Goal: Answer question/provide support

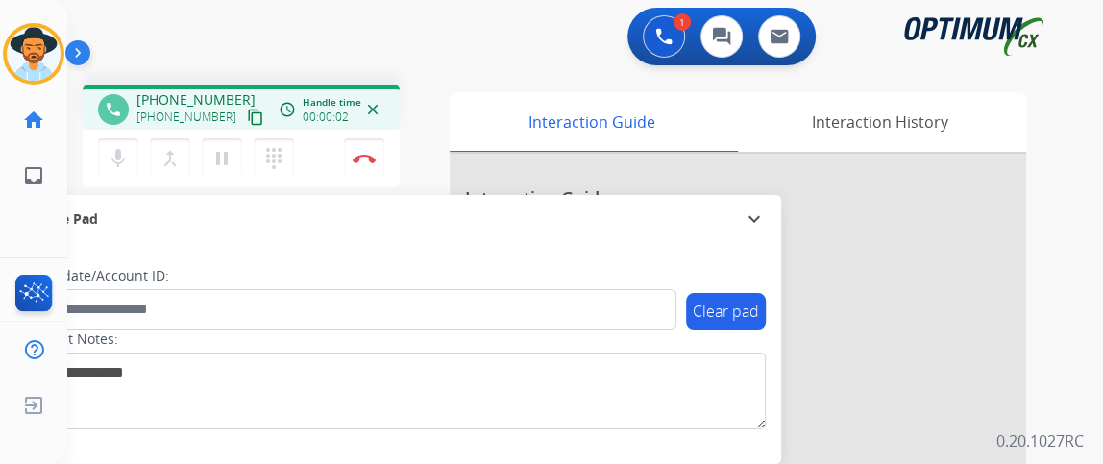
click at [247, 121] on mat-icon "content_copy" at bounding box center [255, 117] width 17 height 17
click at [355, 150] on button "Disconnect" at bounding box center [364, 158] width 40 height 40
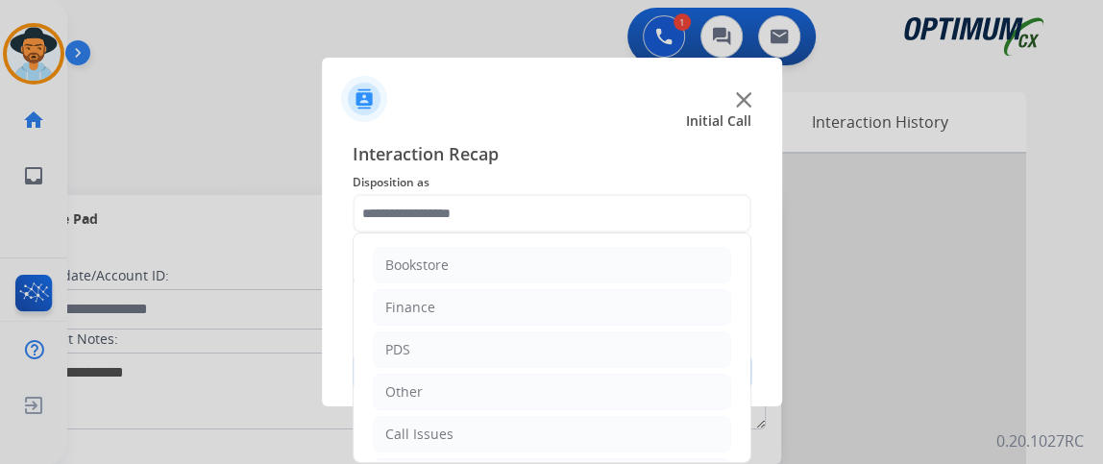
click at [558, 208] on input "text" at bounding box center [552, 213] width 399 height 38
click at [753, 252] on div "Interaction Recap Disposition as Bookstore Finance PDS Other Call Issues Initia…" at bounding box center [552, 266] width 460 height 282
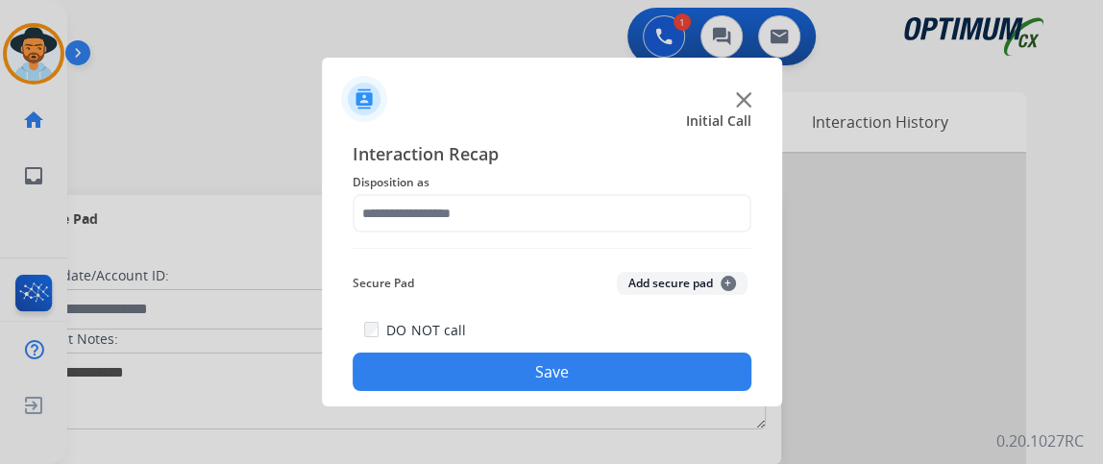
drag, startPoint x: 743, startPoint y: 250, endPoint x: 723, endPoint y: 393, distance: 144.6
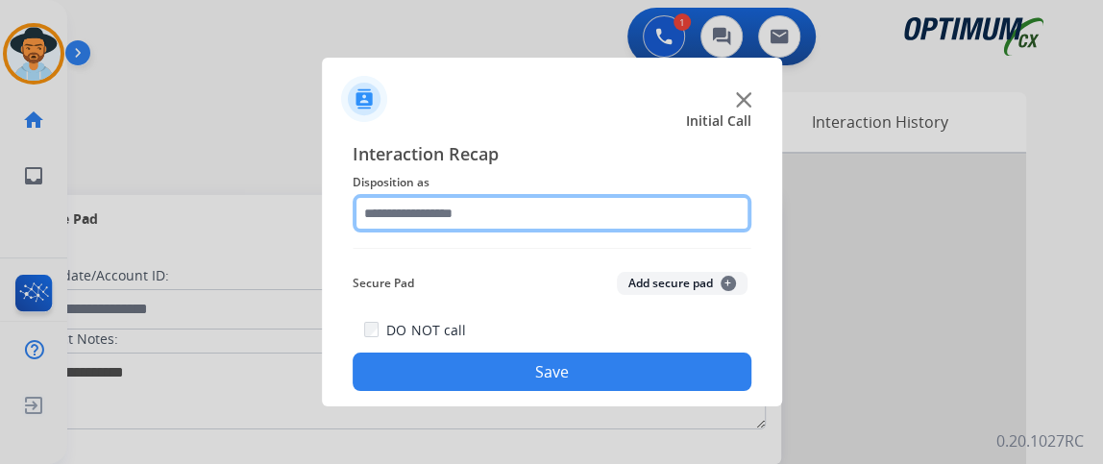
click at [684, 215] on input "text" at bounding box center [552, 213] width 399 height 38
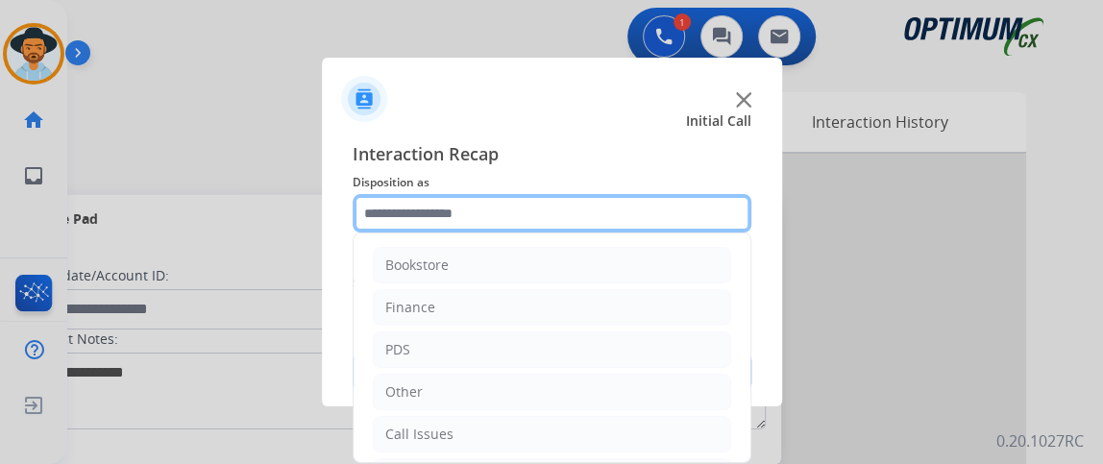
scroll to position [126, 0]
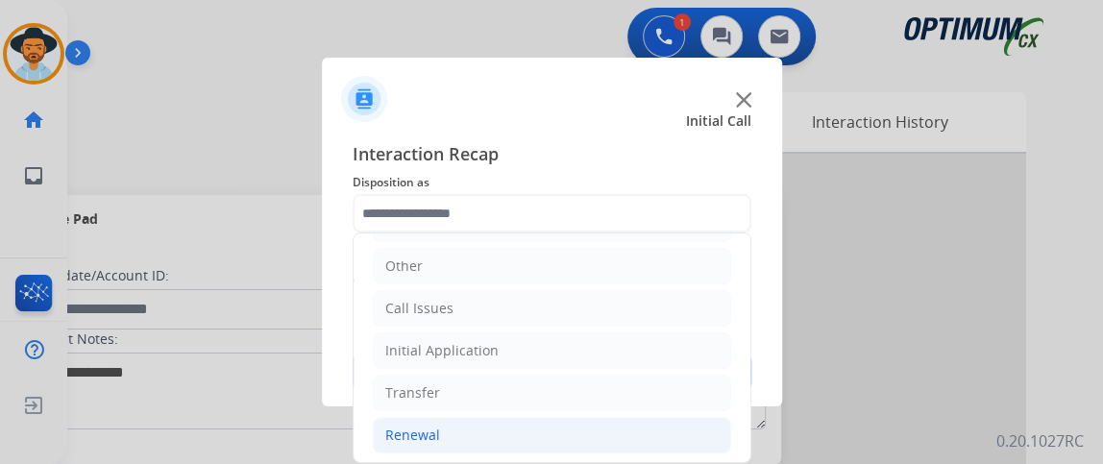
click at [647, 417] on li "Renewal" at bounding box center [552, 435] width 358 height 37
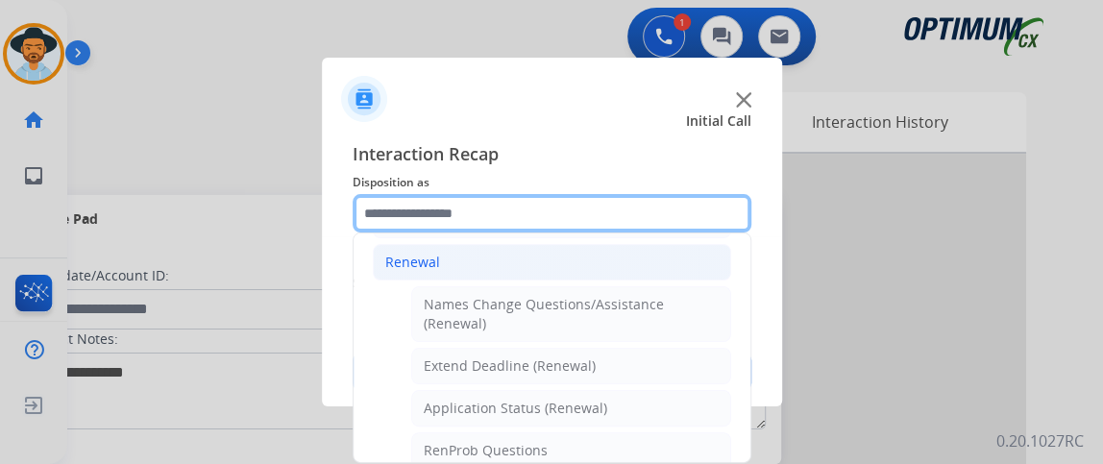
scroll to position [333, 0]
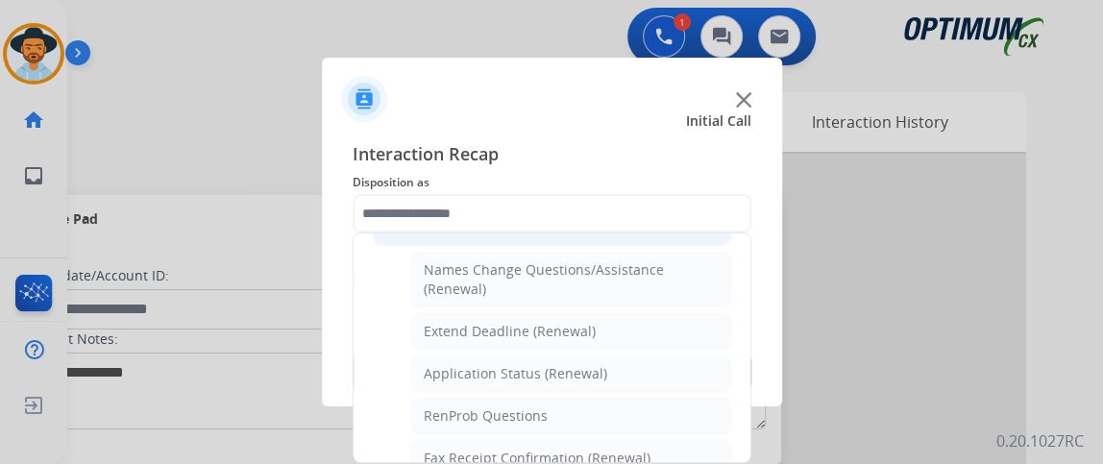
click at [674, 360] on li "Application Status (Renewal)" at bounding box center [571, 373] width 320 height 37
type input "**********"
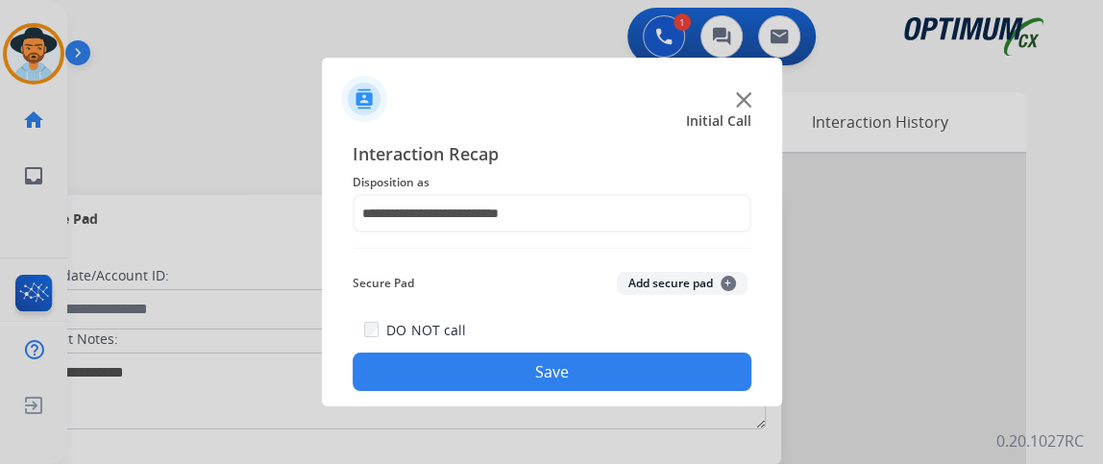
click at [674, 380] on button "Save" at bounding box center [552, 372] width 399 height 38
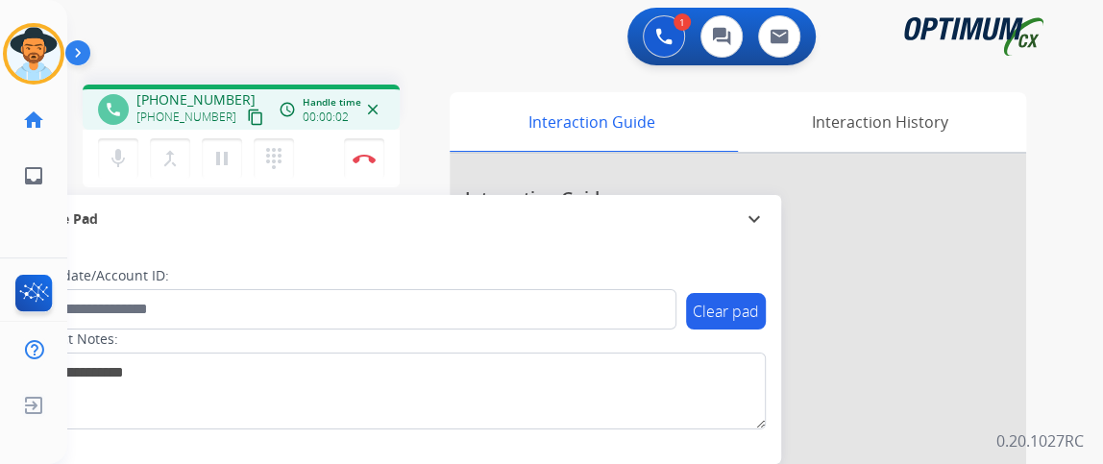
click at [247, 115] on mat-icon "content_copy" at bounding box center [255, 117] width 17 height 17
click at [366, 156] on img at bounding box center [364, 159] width 23 height 10
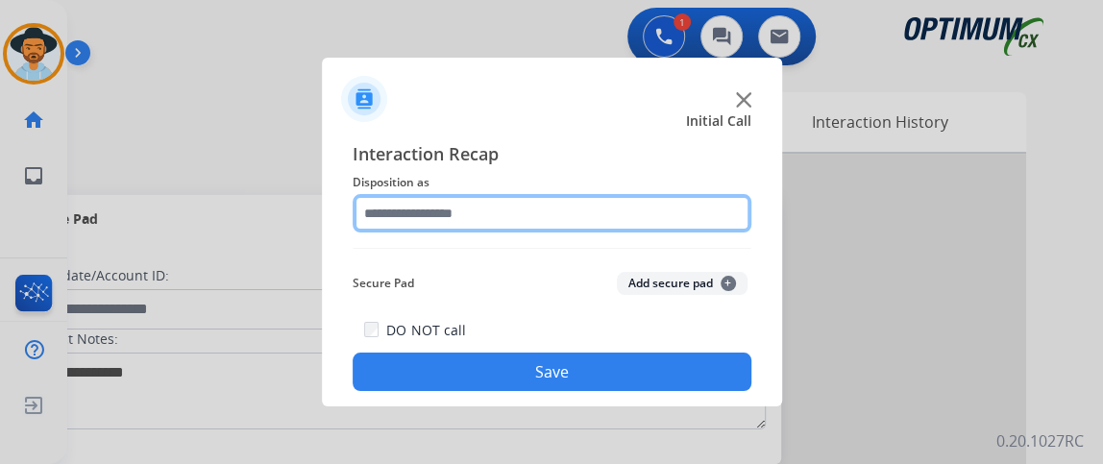
click at [488, 208] on input "text" at bounding box center [552, 213] width 399 height 38
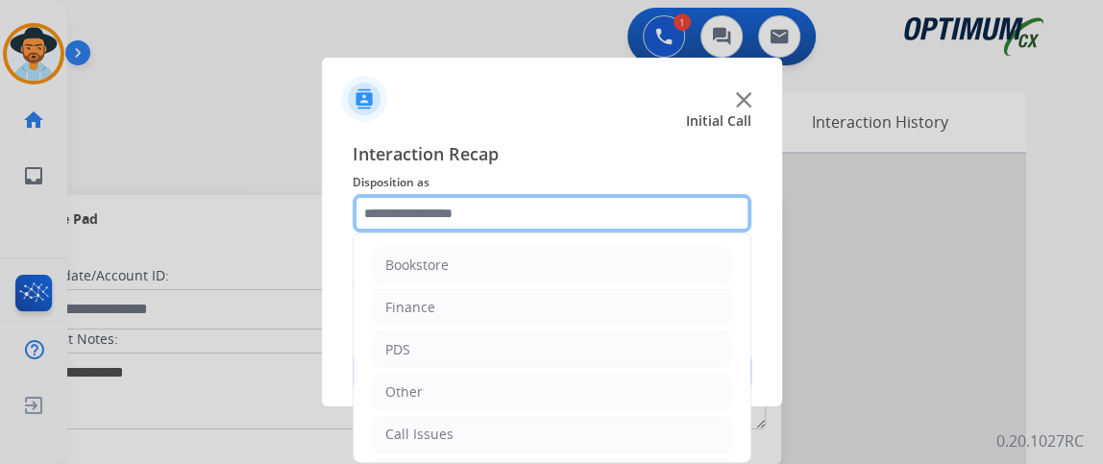
scroll to position [126, 0]
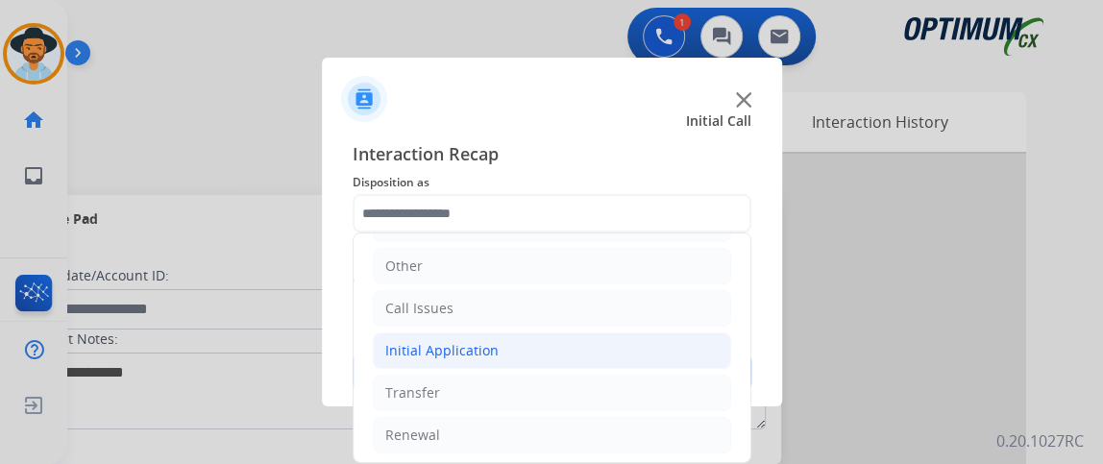
click at [616, 343] on li "Initial Application" at bounding box center [552, 350] width 358 height 37
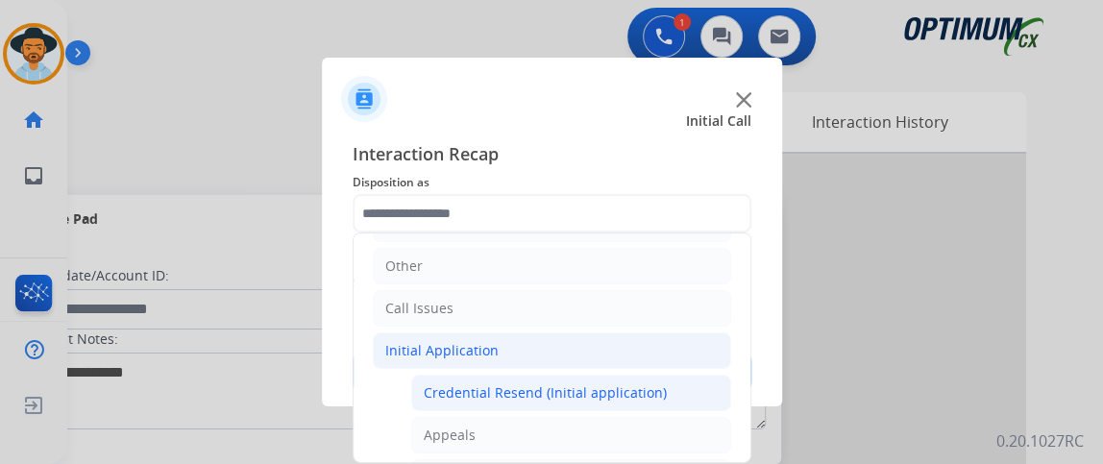
click at [618, 383] on div "Credential Resend (Initial application)" at bounding box center [545, 392] width 243 height 19
type input "**********"
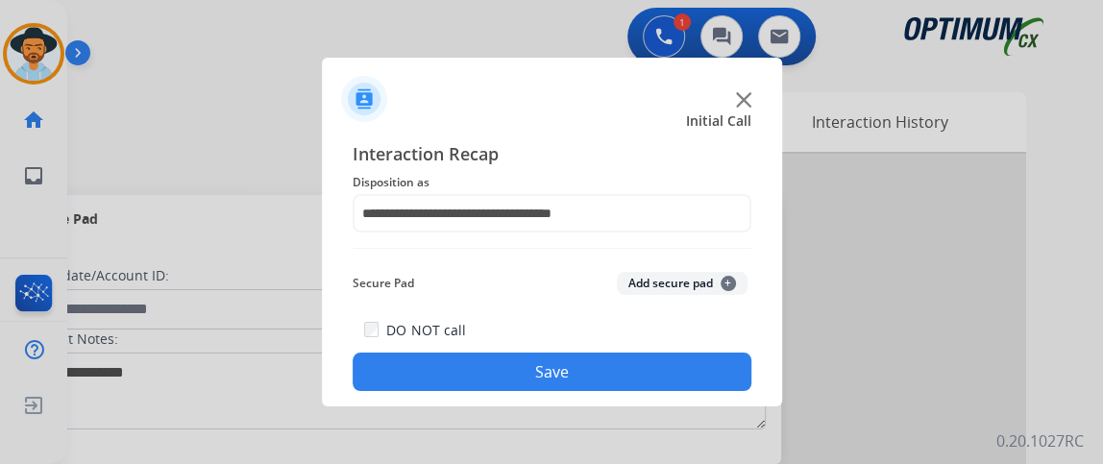
click at [618, 380] on button "Save" at bounding box center [552, 372] width 399 height 38
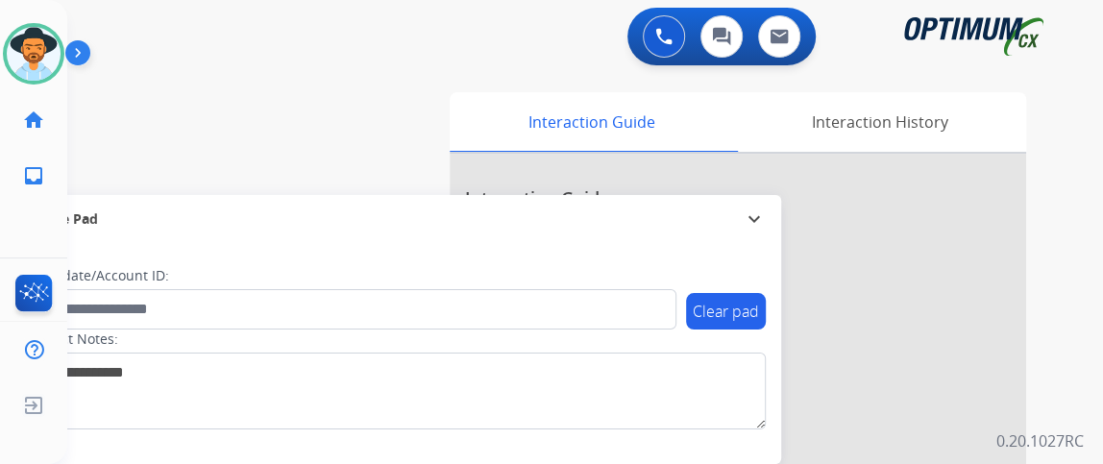
click at [135, 162] on div "swap_horiz Break voice bridge close_fullscreen Connect 3-Way Call merge_type Se…" at bounding box center [562, 469] width 990 height 801
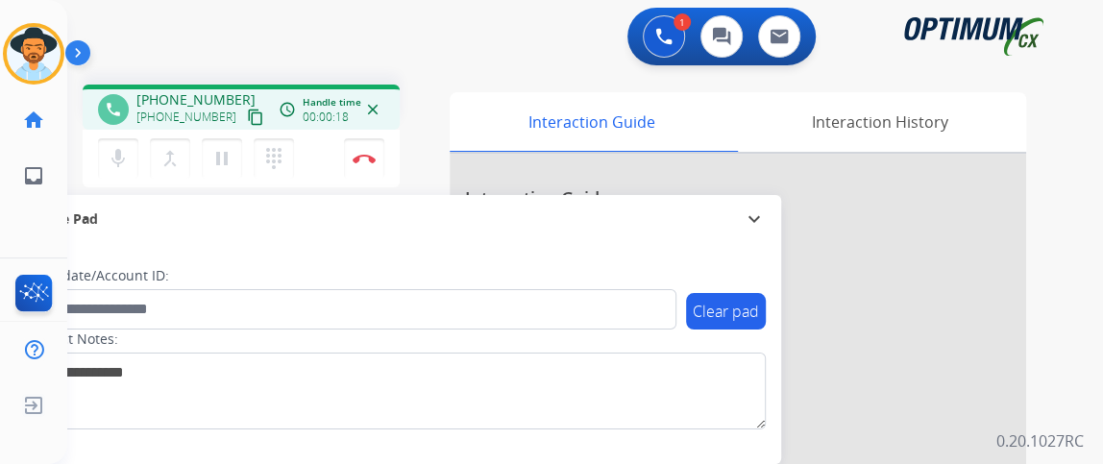
click at [247, 116] on mat-icon "content_copy" at bounding box center [255, 117] width 17 height 17
click at [140, 149] on div "mic Mute merge_type Bridge pause Hold dialpad Dialpad" at bounding box center [202, 158] width 208 height 40
click at [123, 157] on mat-icon "mic" at bounding box center [118, 158] width 23 height 23
click at [123, 157] on mat-icon "mic_off" at bounding box center [118, 158] width 23 height 23
click at [361, 155] on img at bounding box center [364, 159] width 23 height 10
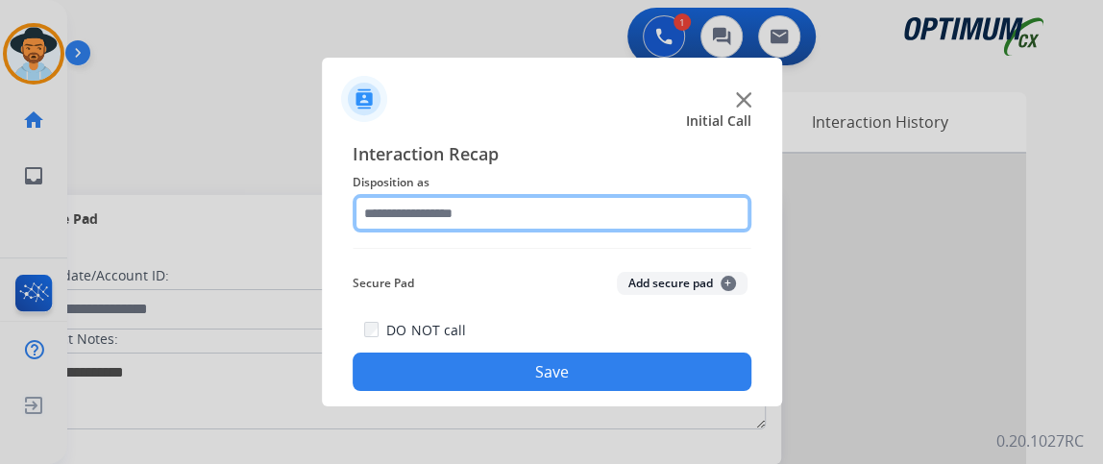
click at [617, 205] on input "text" at bounding box center [552, 213] width 399 height 38
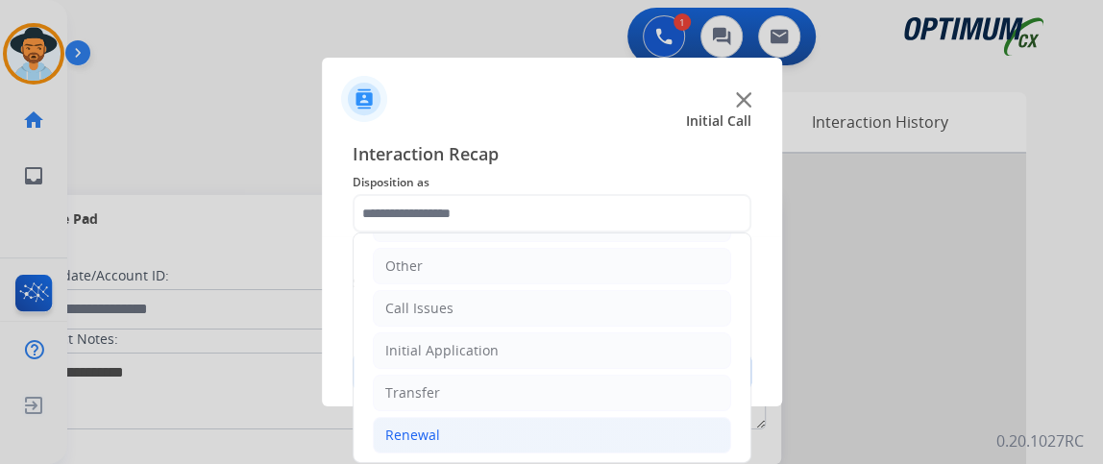
click at [642, 422] on li "Renewal" at bounding box center [552, 435] width 358 height 37
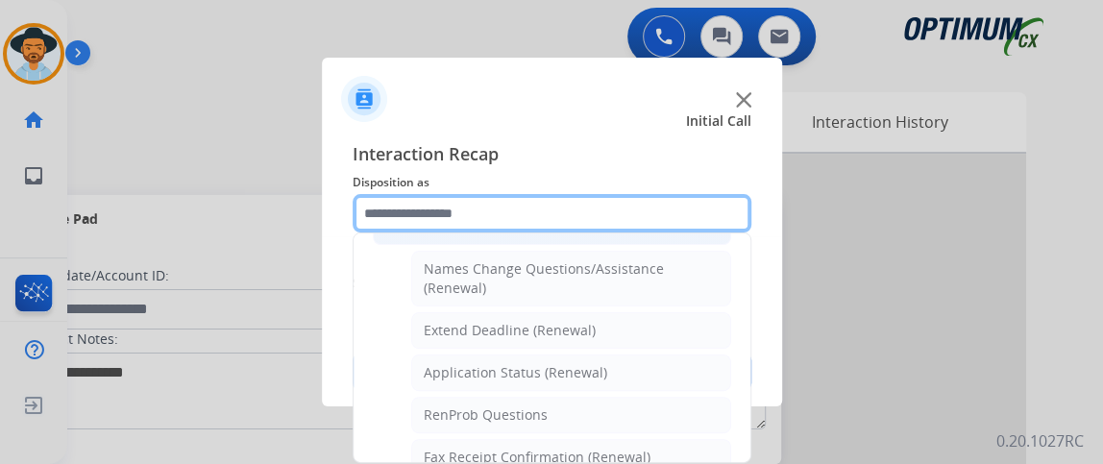
scroll to position [383, 0]
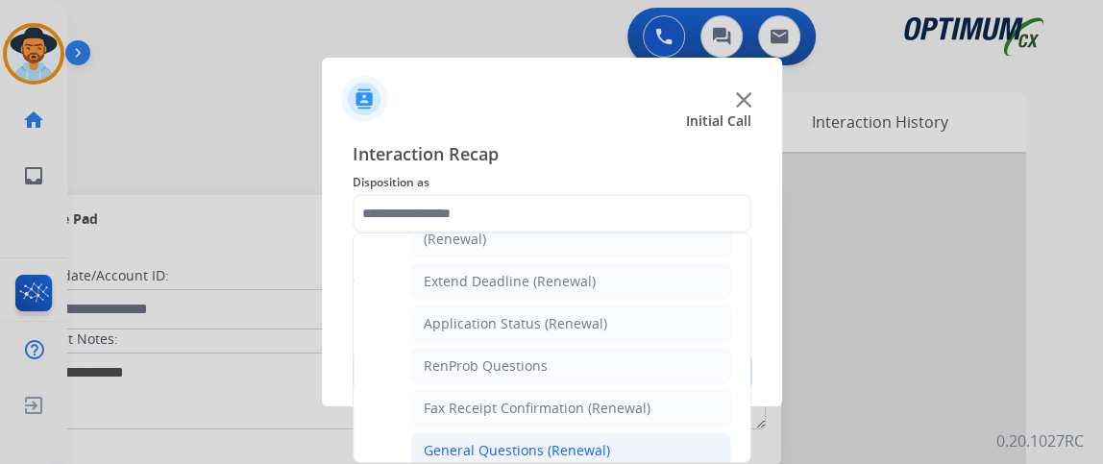
click at [621, 432] on li "General Questions (Renewal)" at bounding box center [571, 450] width 320 height 37
type input "**********"
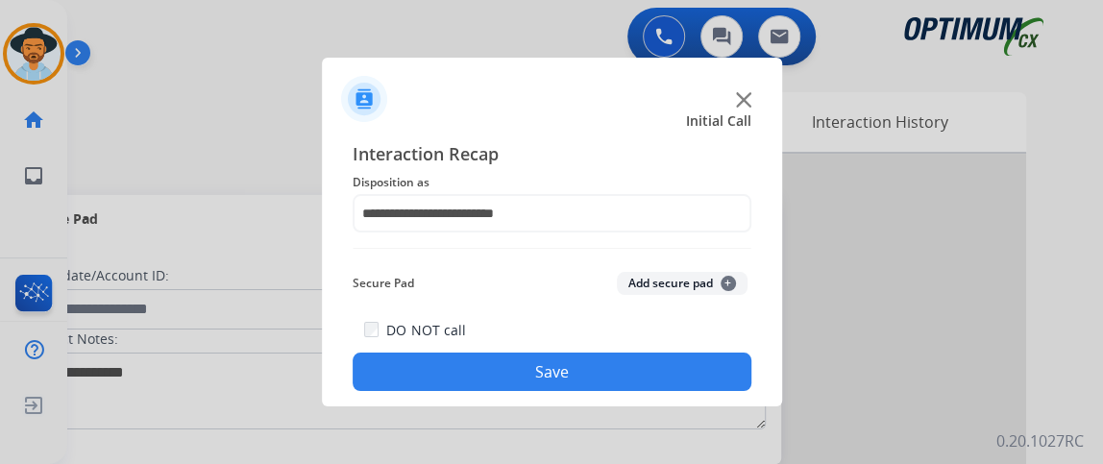
click at [615, 386] on button "Save" at bounding box center [552, 372] width 399 height 38
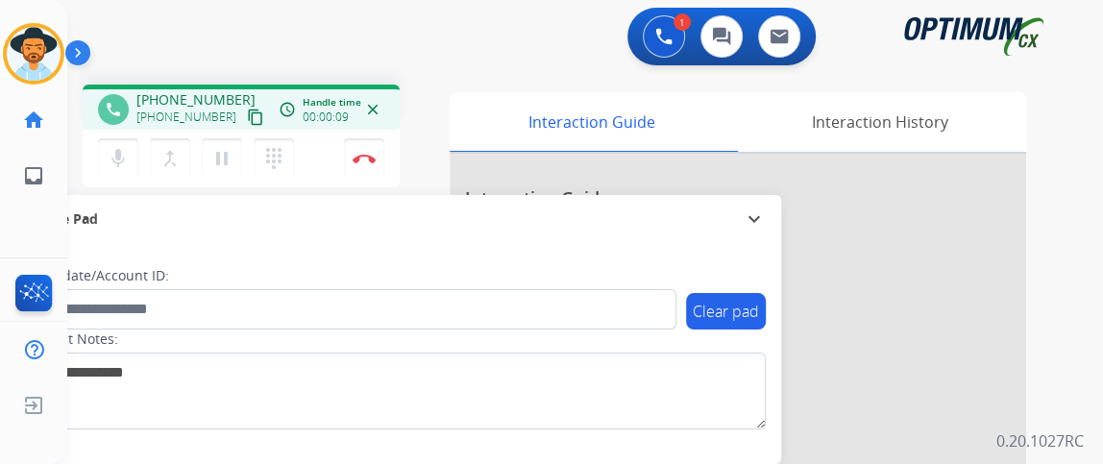
click at [247, 122] on mat-icon "content_copy" at bounding box center [255, 117] width 17 height 17
click at [361, 158] on img at bounding box center [364, 159] width 23 height 10
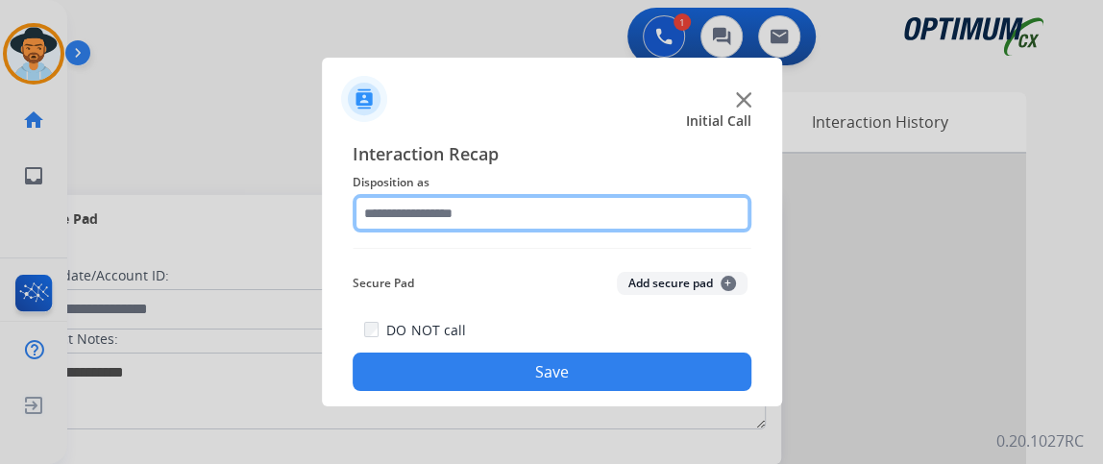
click at [582, 219] on input "text" at bounding box center [552, 213] width 399 height 38
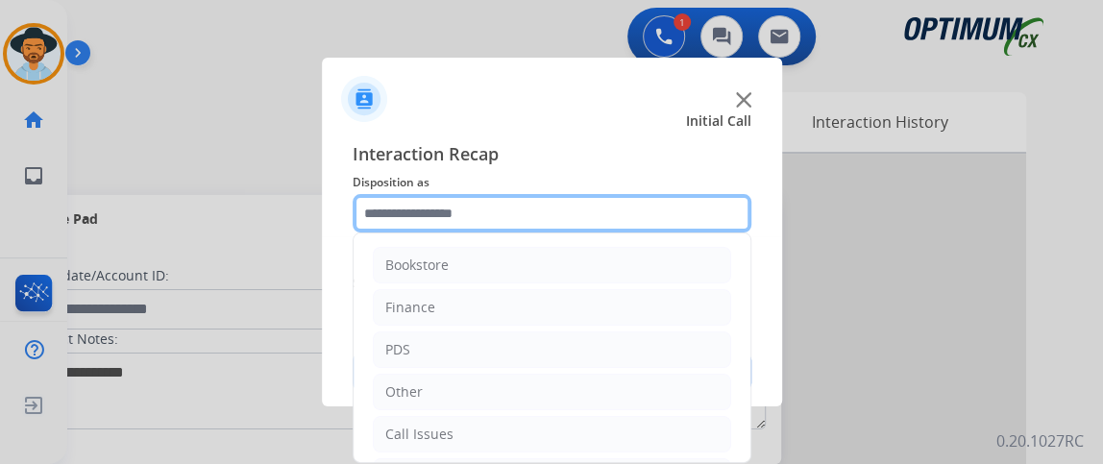
scroll to position [126, 0]
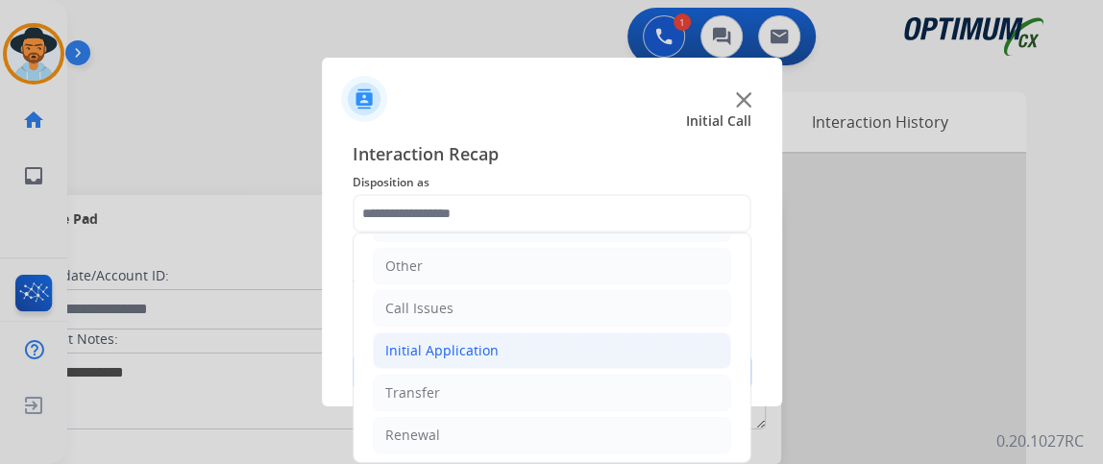
click at [600, 352] on li "Initial Application" at bounding box center [552, 350] width 358 height 37
click at [599, 347] on li "Initial Application" at bounding box center [552, 350] width 358 height 37
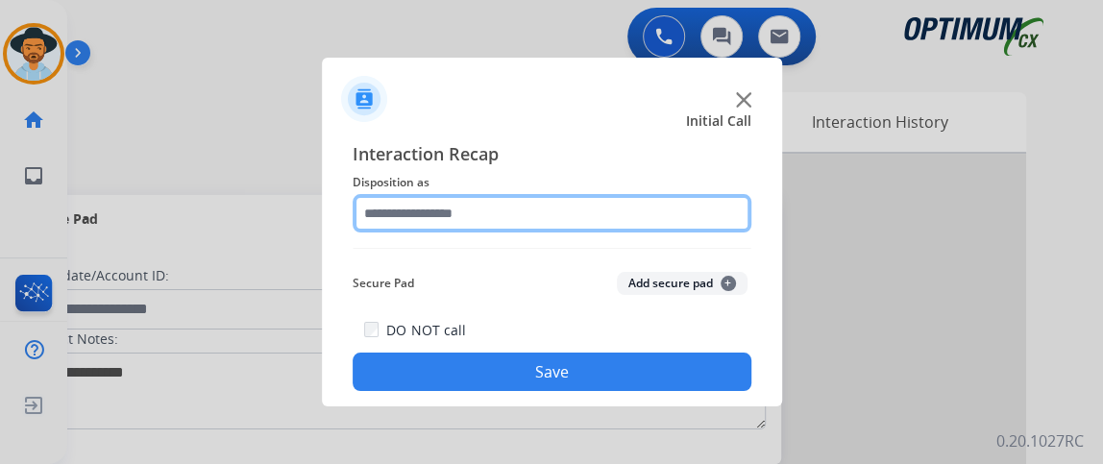
click at [650, 225] on input "text" at bounding box center [552, 213] width 399 height 38
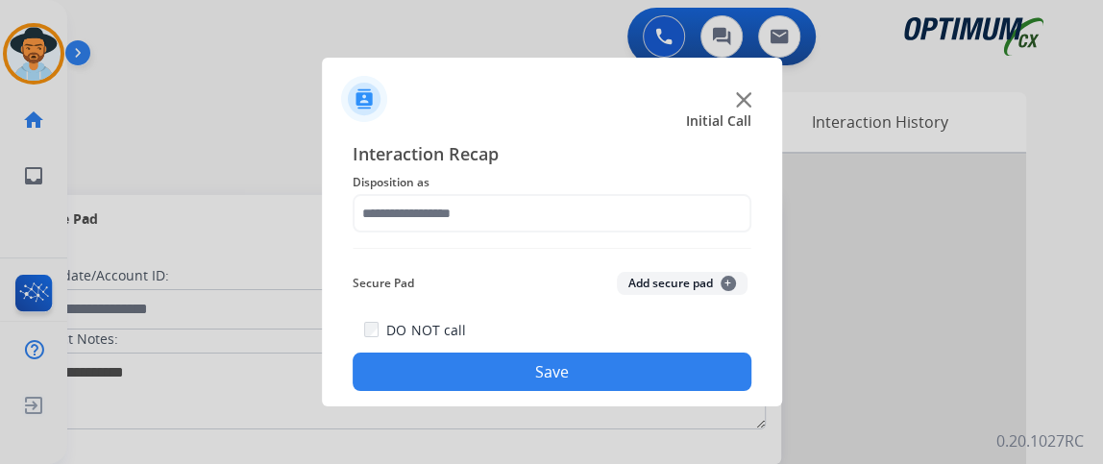
click at [710, 233] on div "Interaction Recap Disposition as Secure Pad Add secure pad + DO NOT call Save" at bounding box center [552, 265] width 399 height 251
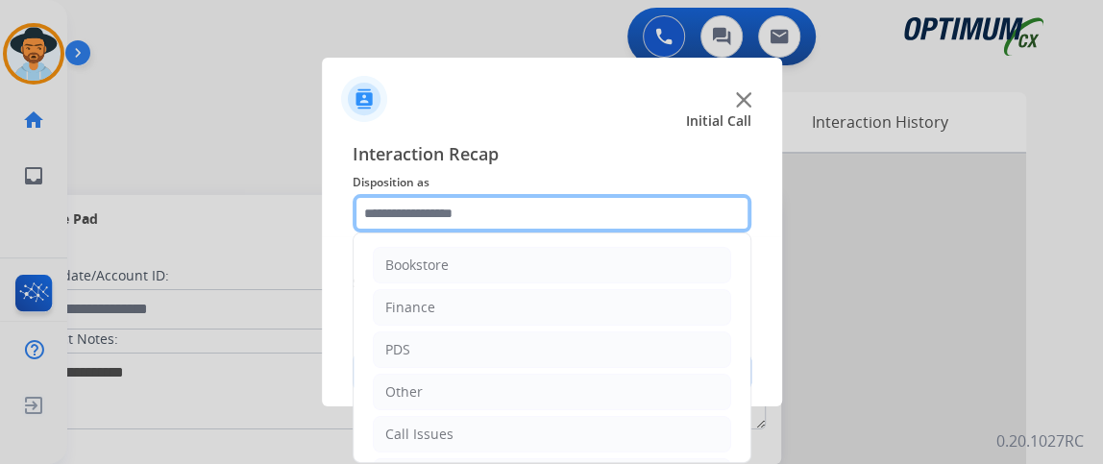
click at [709, 226] on input "text" at bounding box center [552, 213] width 399 height 38
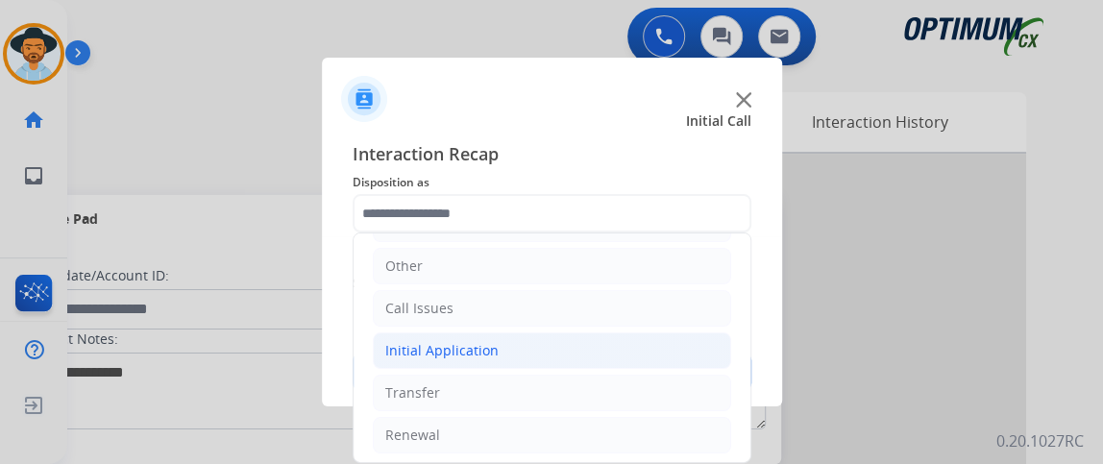
click at [652, 347] on li "Initial Application" at bounding box center [552, 350] width 358 height 37
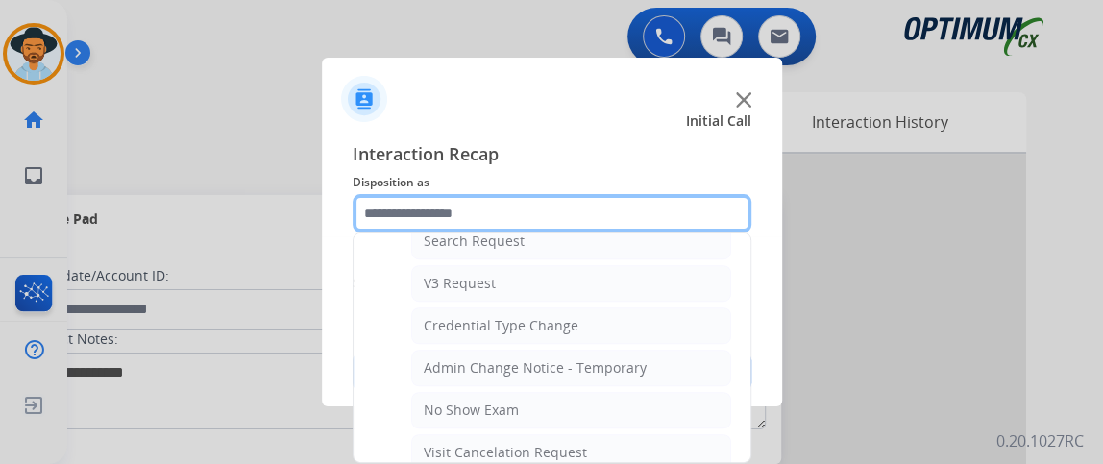
scroll to position [975, 0]
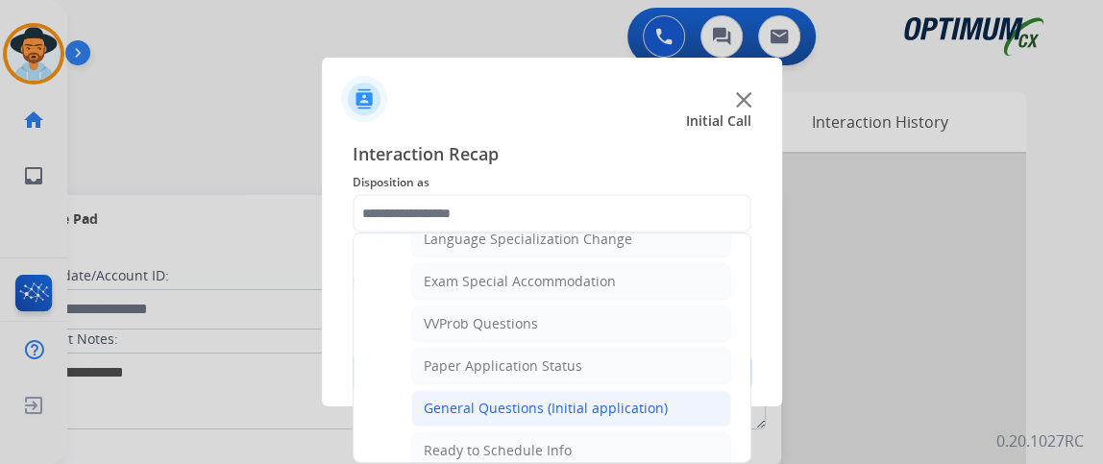
click at [684, 390] on li "General Questions (Initial application)" at bounding box center [571, 408] width 320 height 37
type input "**********"
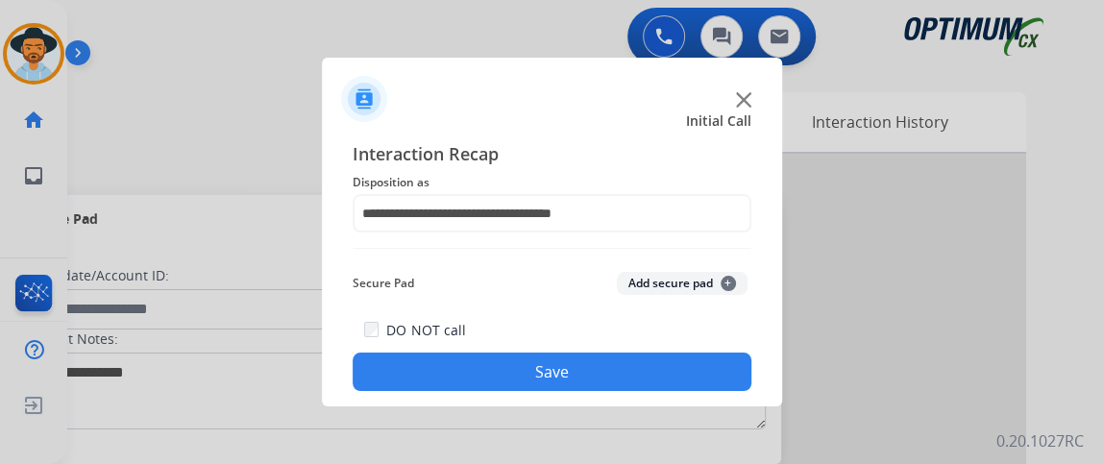
click at [680, 375] on button "Save" at bounding box center [552, 372] width 399 height 38
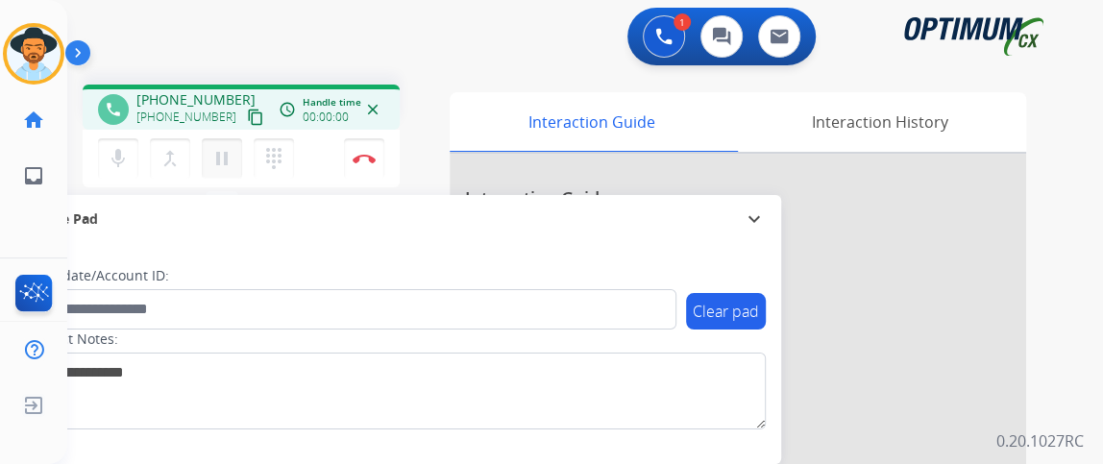
click at [225, 154] on mat-icon "pause" at bounding box center [221, 158] width 23 height 23
click at [119, 153] on mat-icon "mic" at bounding box center [118, 158] width 23 height 23
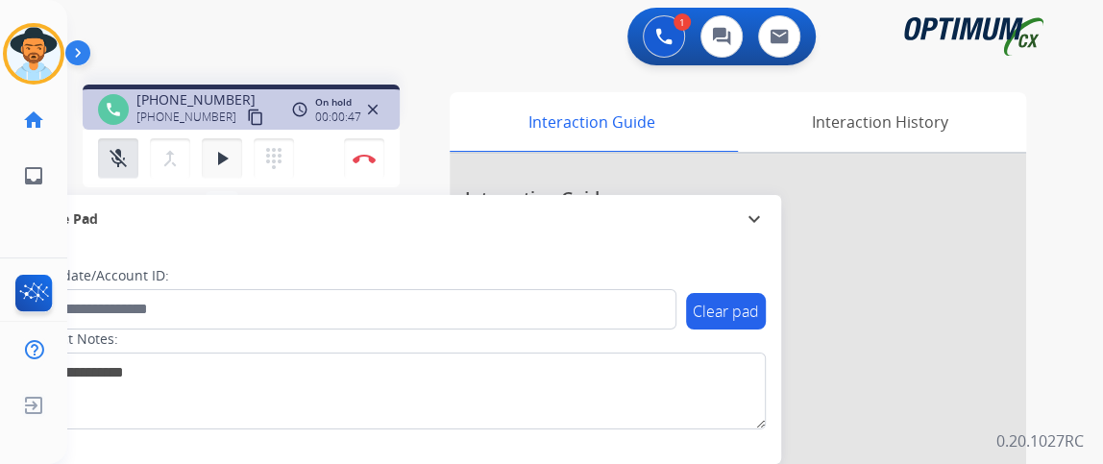
click at [228, 155] on mat-icon "play_arrow" at bounding box center [221, 158] width 23 height 23
click at [118, 171] on span "Emails" at bounding box center [103, 176] width 38 height 18
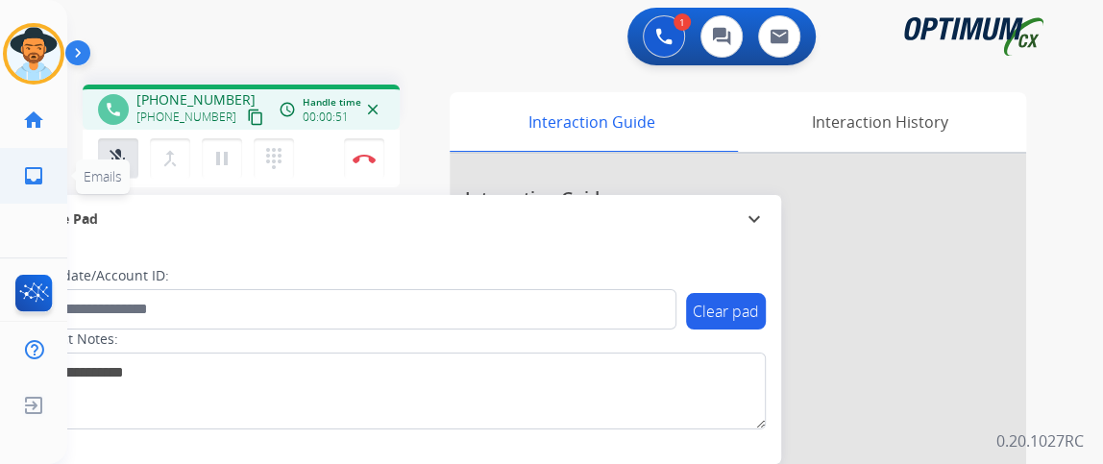
click at [118, 171] on span "Emails" at bounding box center [103, 176] width 38 height 18
click at [120, 158] on mat-icon "mic_off" at bounding box center [118, 158] width 23 height 23
click at [247, 114] on mat-icon "content_copy" at bounding box center [255, 117] width 17 height 17
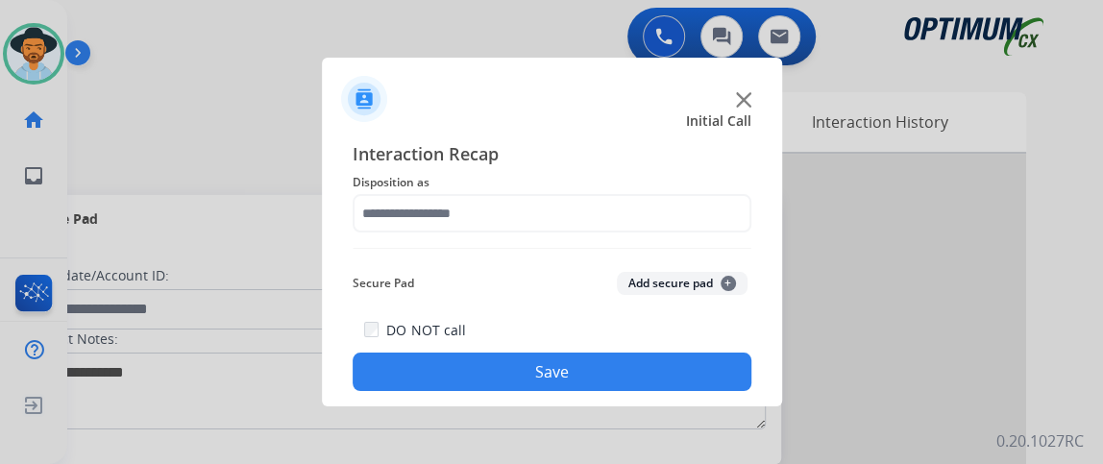
click at [478, 236] on div "Interaction Recap Disposition as Secure Pad Add secure pad + DO NOT call Save" at bounding box center [552, 265] width 399 height 251
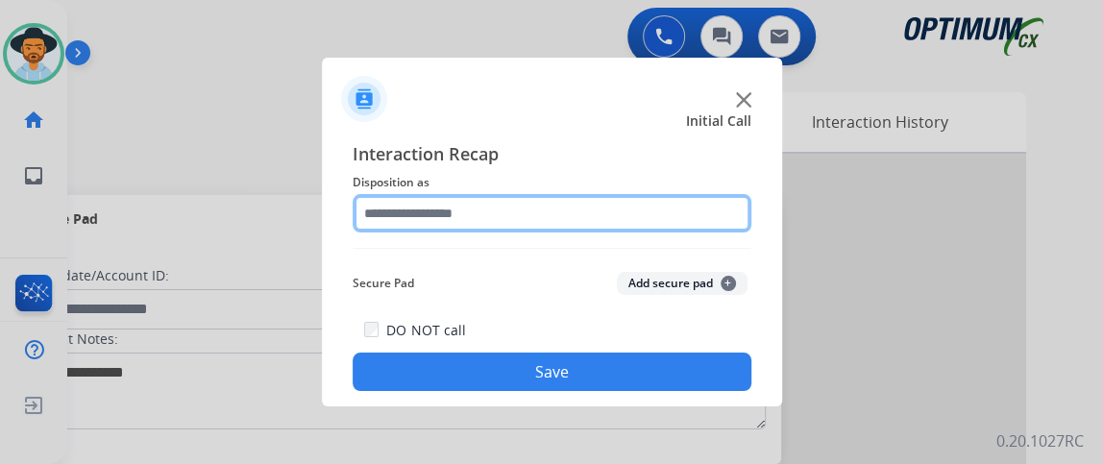
click at [469, 222] on input "text" at bounding box center [552, 213] width 399 height 38
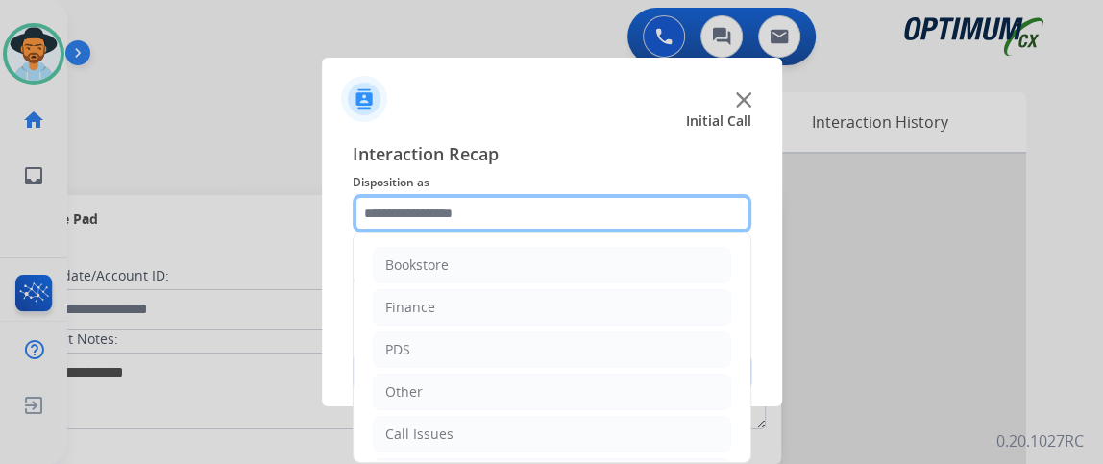
scroll to position [126, 0]
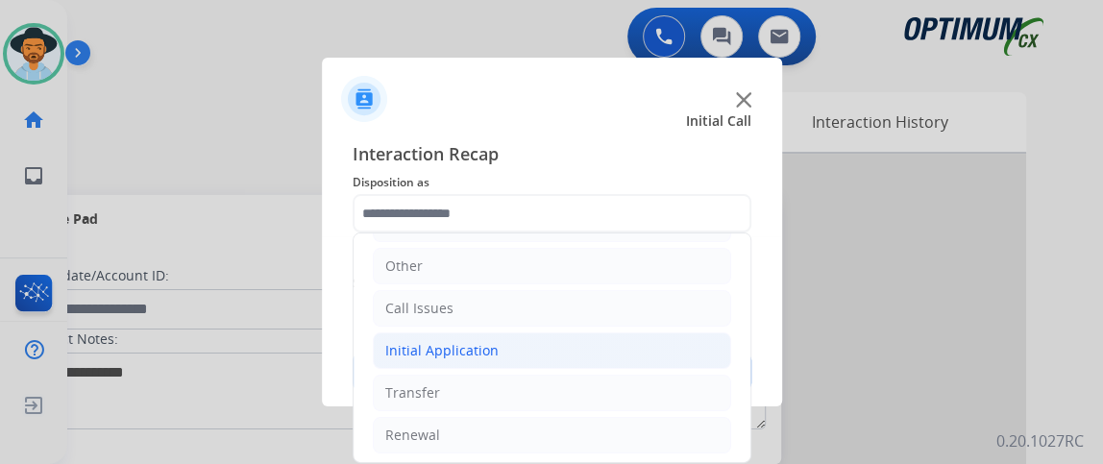
click at [600, 352] on li "Initial Application" at bounding box center [552, 350] width 358 height 37
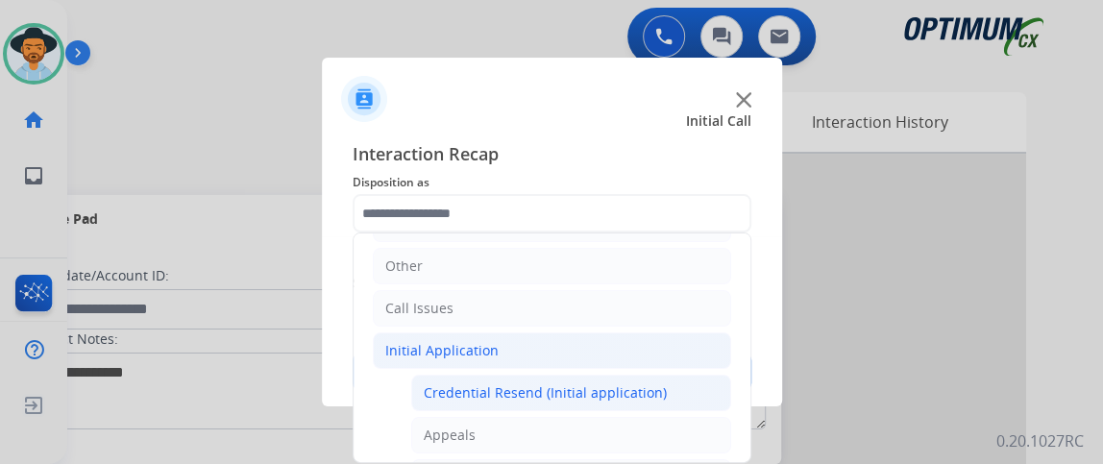
click at [594, 390] on div "Credential Resend (Initial application)" at bounding box center [545, 392] width 243 height 19
type input "**********"
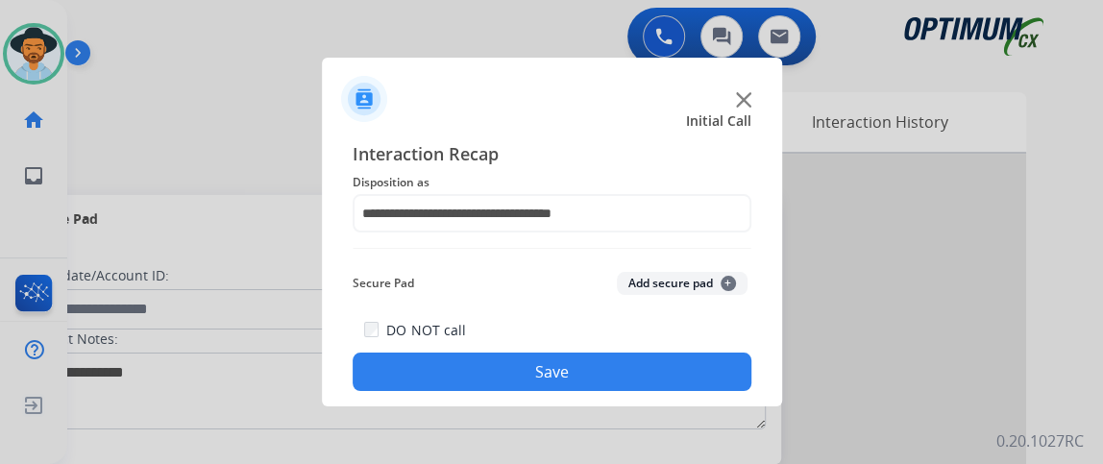
click at [593, 390] on button "Save" at bounding box center [552, 372] width 399 height 38
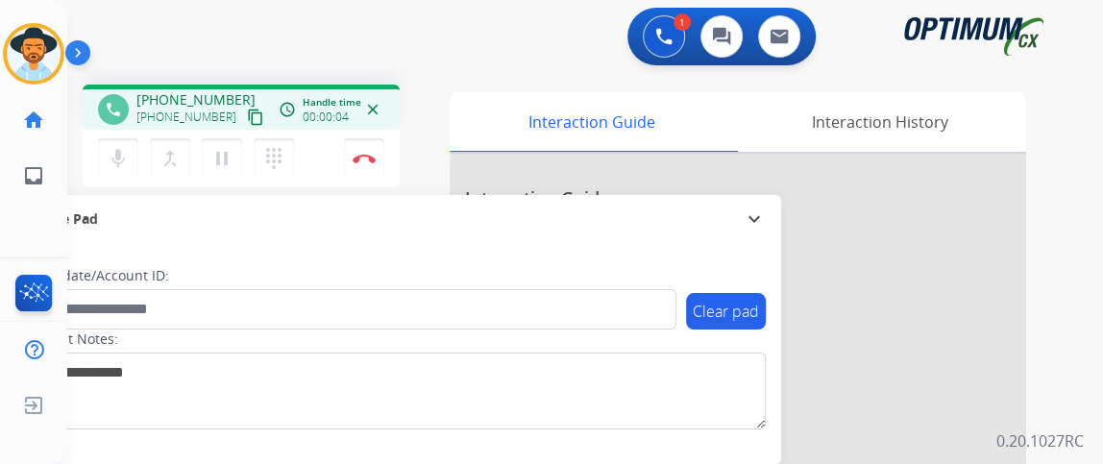
click at [247, 110] on mat-icon "content_copy" at bounding box center [255, 117] width 17 height 17
click at [126, 157] on mat-icon "mic" at bounding box center [118, 158] width 23 height 23
click at [127, 157] on mat-icon "mic_off" at bounding box center [118, 158] width 23 height 23
click at [354, 158] on img at bounding box center [364, 159] width 23 height 10
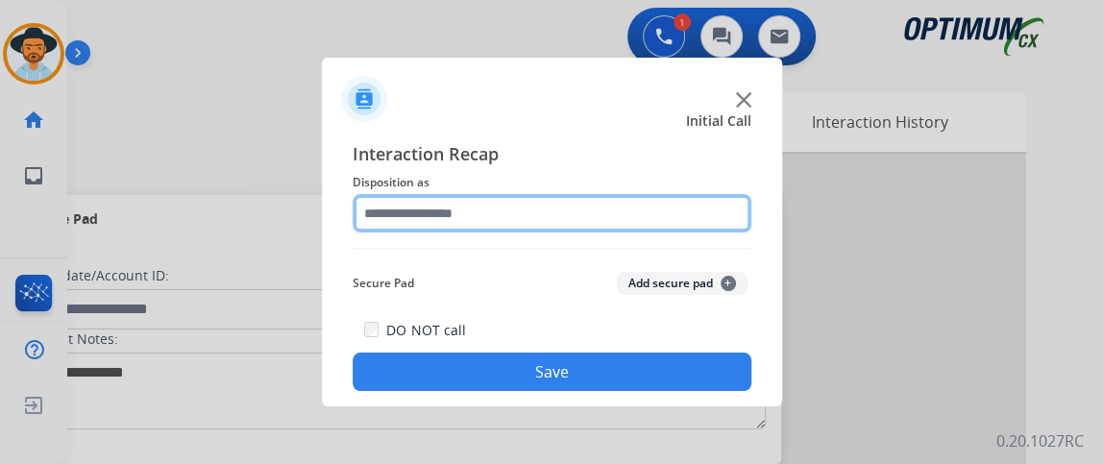
click at [511, 223] on input "text" at bounding box center [552, 213] width 399 height 38
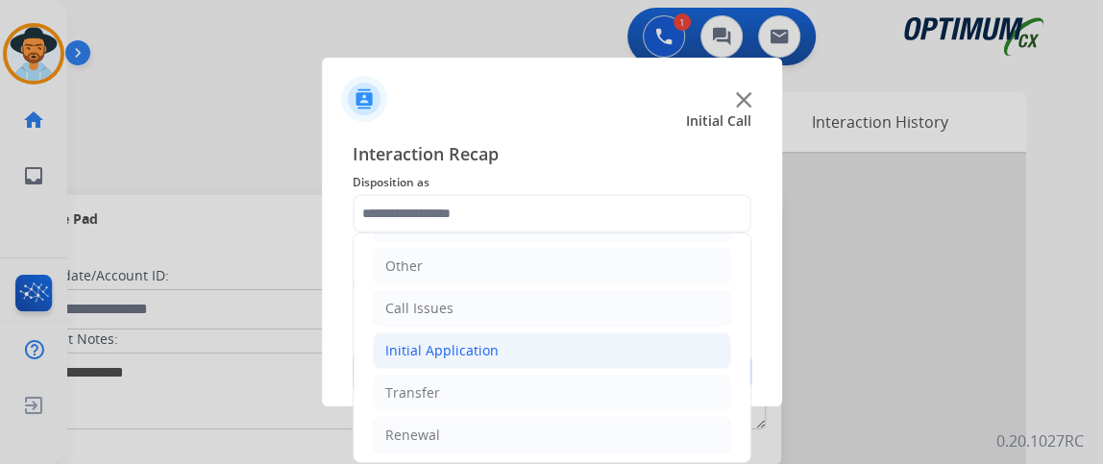
click at [609, 354] on li "Initial Application" at bounding box center [552, 350] width 358 height 37
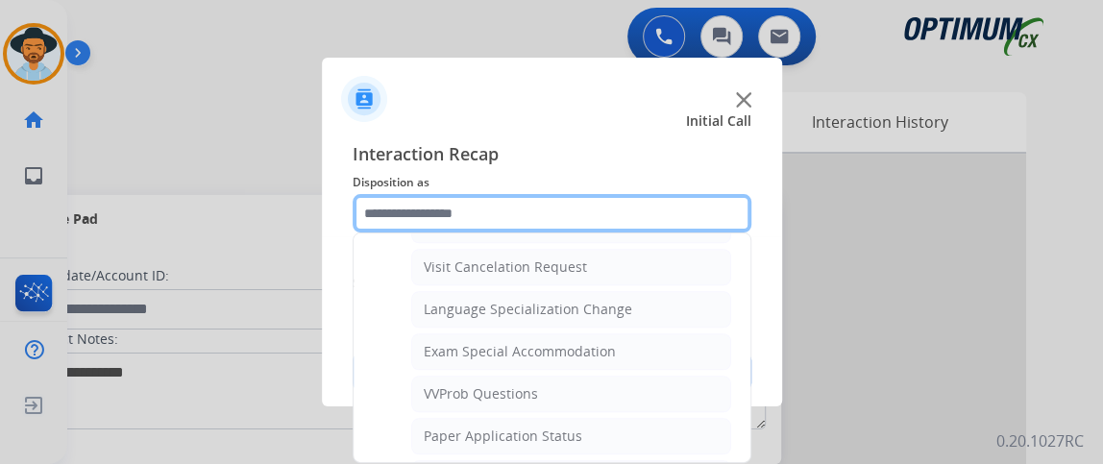
scroll to position [963, 0]
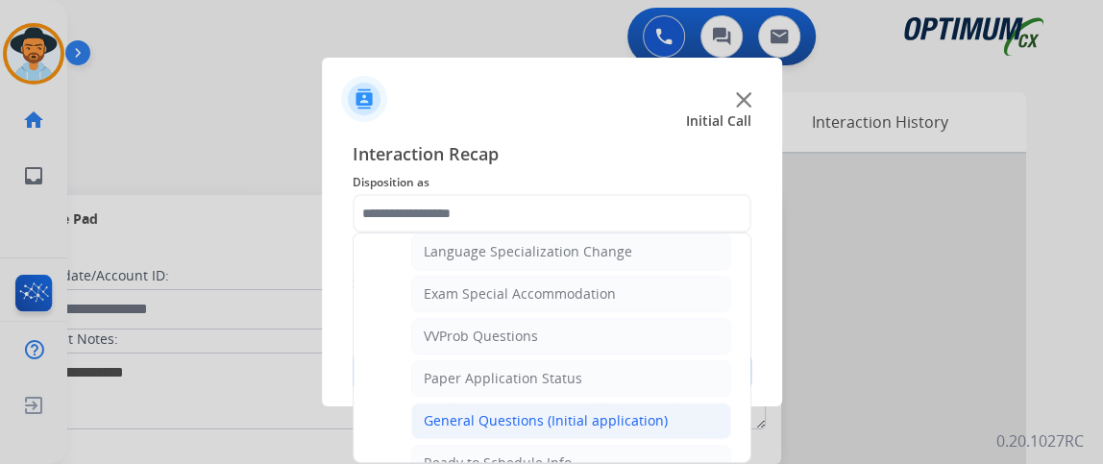
click at [687, 403] on li "General Questions (Initial application)" at bounding box center [571, 421] width 320 height 37
type input "**********"
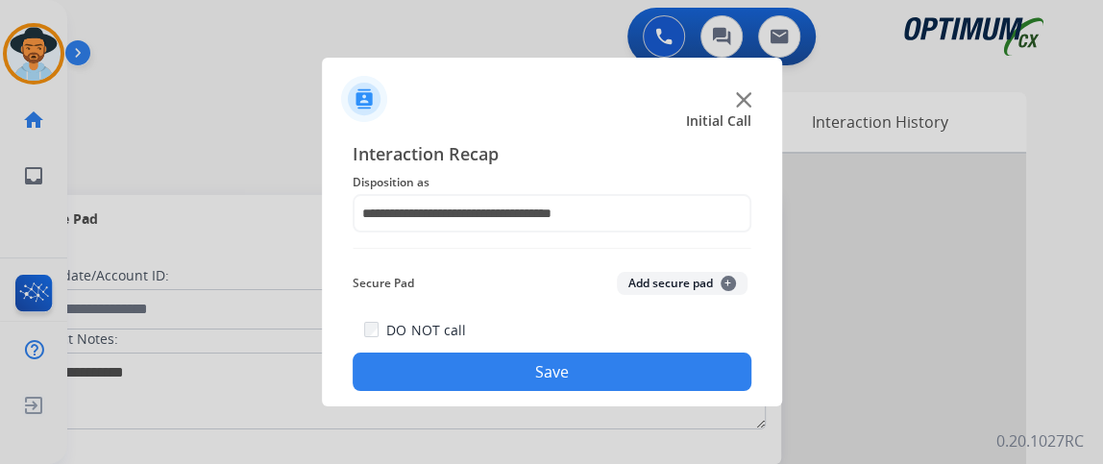
click at [675, 376] on button "Save" at bounding box center [552, 372] width 399 height 38
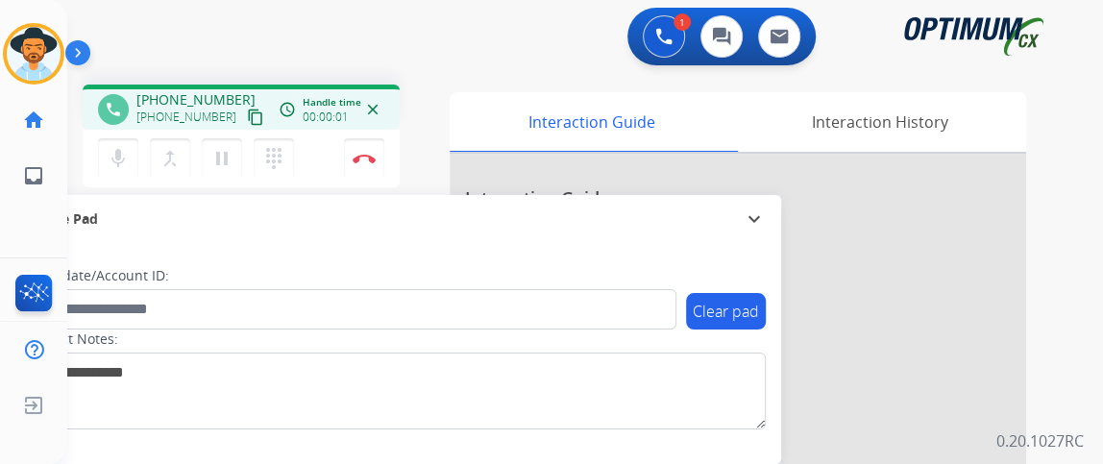
click at [247, 116] on mat-icon "content_copy" at bounding box center [255, 117] width 17 height 17
click at [123, 141] on button "mic Mute" at bounding box center [118, 158] width 40 height 40
click at [123, 141] on button "mic_off Mute" at bounding box center [118, 158] width 40 height 40
click at [363, 147] on button "Disconnect" at bounding box center [364, 158] width 40 height 40
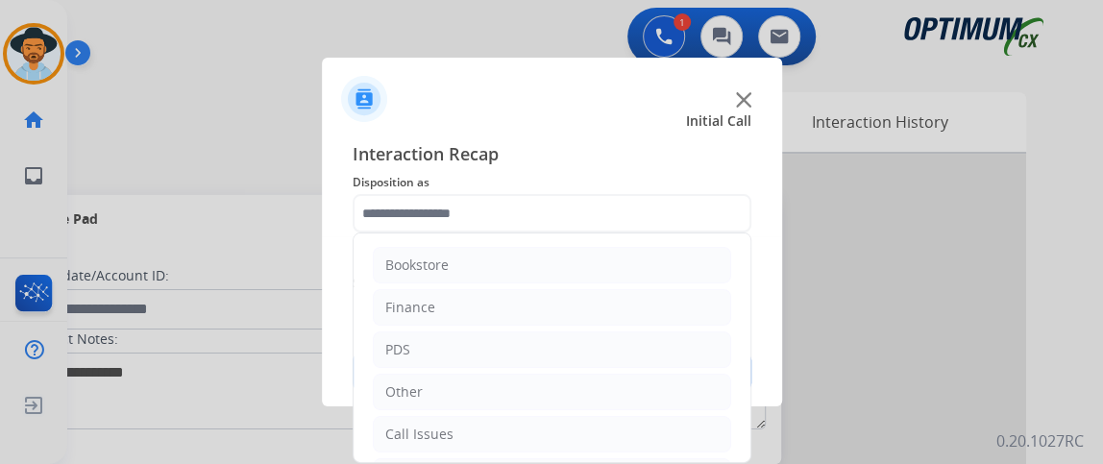
click at [563, 208] on input "text" at bounding box center [552, 213] width 399 height 38
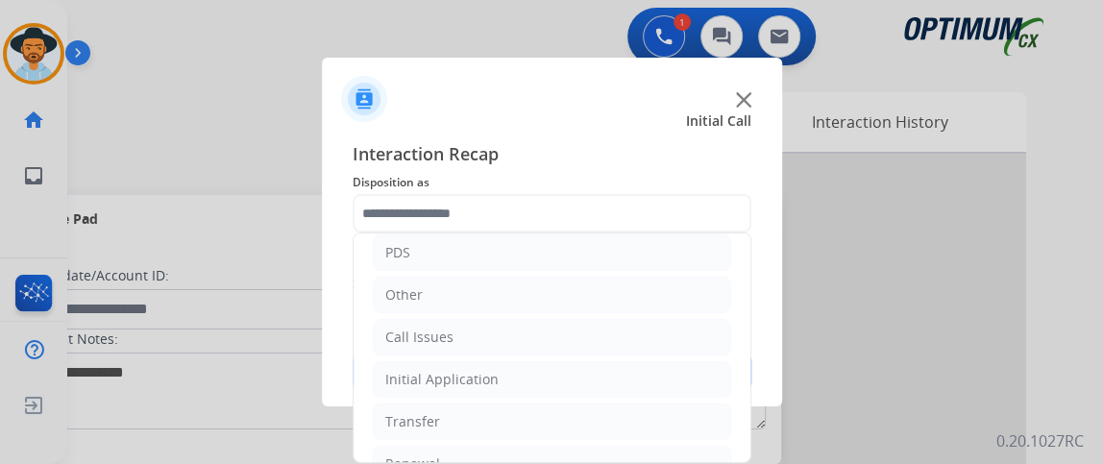
drag, startPoint x: 732, startPoint y: 261, endPoint x: 758, endPoint y: 465, distance: 205.3
click at [758, 463] on html "Outbound call Quit Outbound call Quit Initial Call Interaction Recap Dispositio…" at bounding box center [551, 232] width 1103 height 464
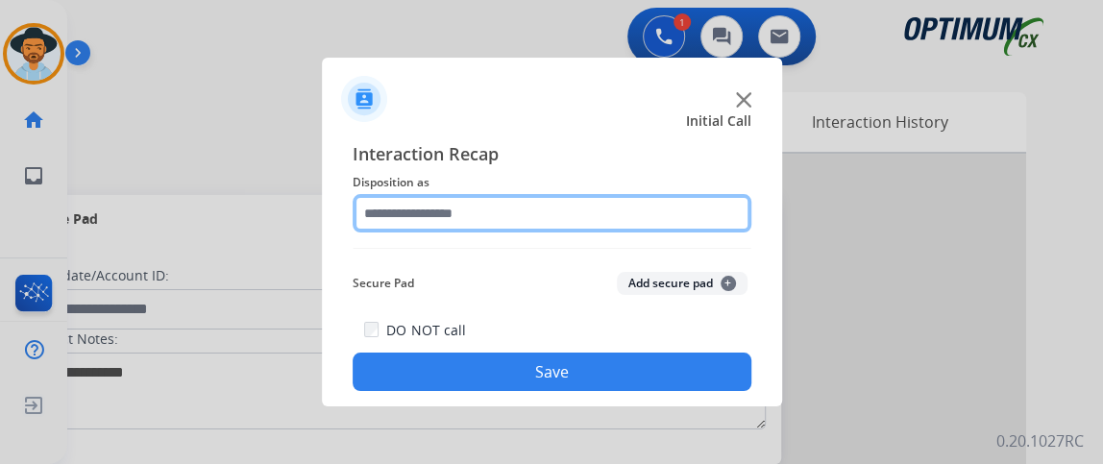
click at [651, 216] on input "text" at bounding box center [552, 213] width 399 height 38
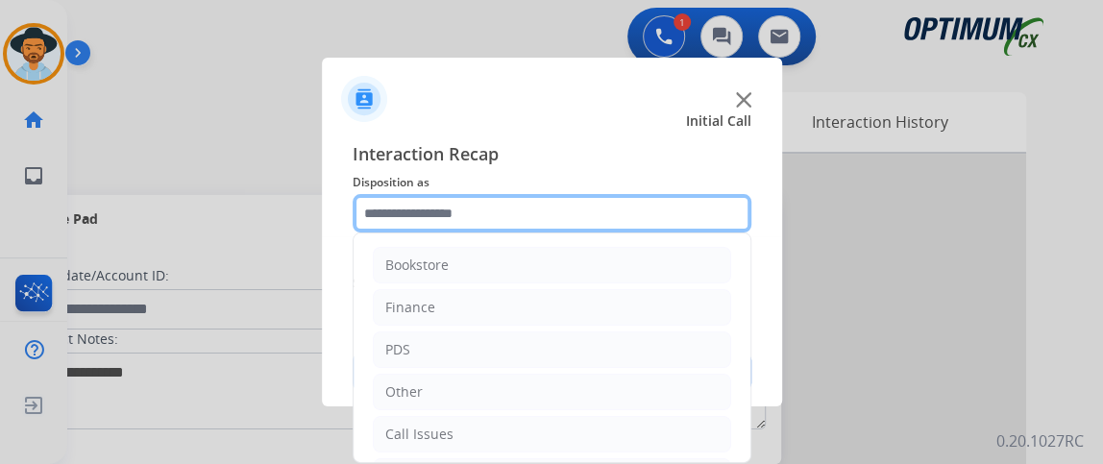
scroll to position [126, 0]
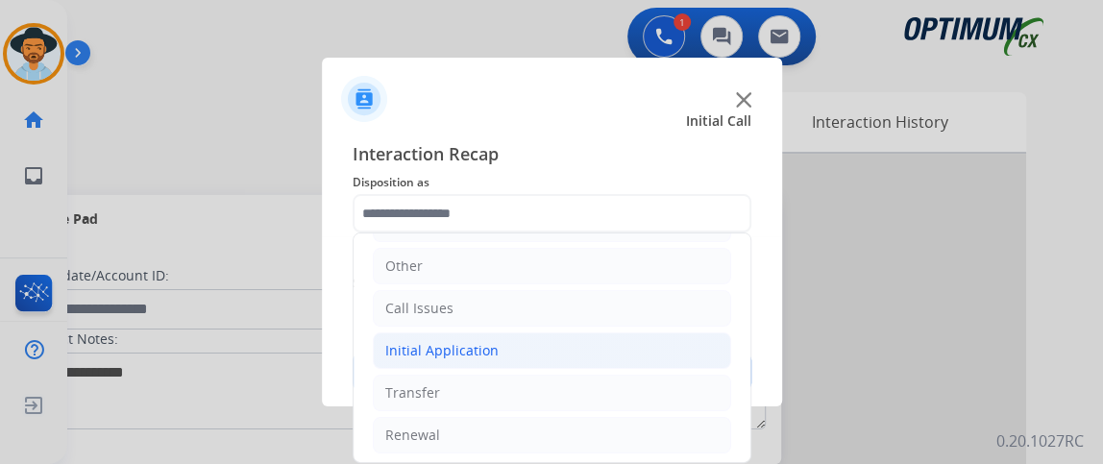
click at [644, 350] on li "Initial Application" at bounding box center [552, 350] width 358 height 37
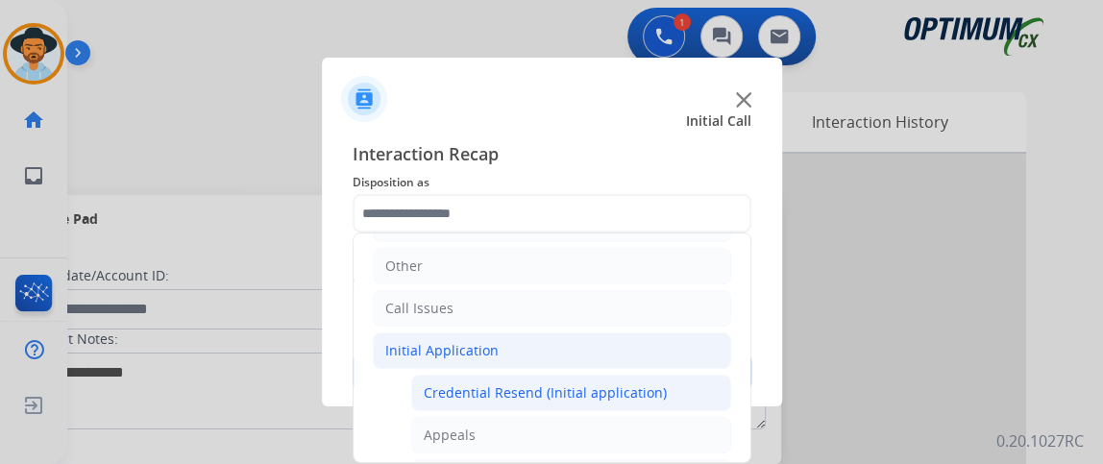
click at [635, 379] on li "Credential Resend (Initial application)" at bounding box center [571, 393] width 320 height 37
type input "**********"
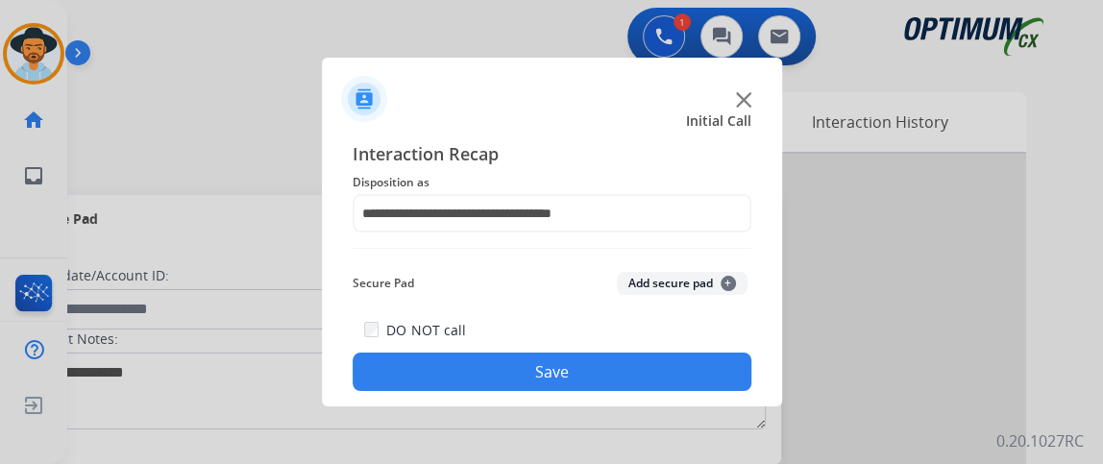
click at [635, 379] on button "Save" at bounding box center [552, 372] width 399 height 38
